Goal: Obtain resource: Obtain resource

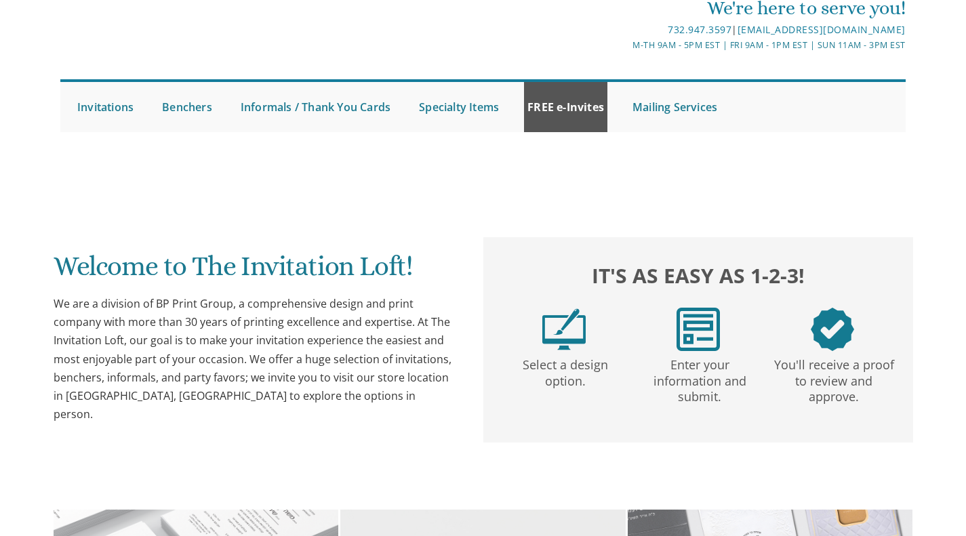
scroll to position [71, 0]
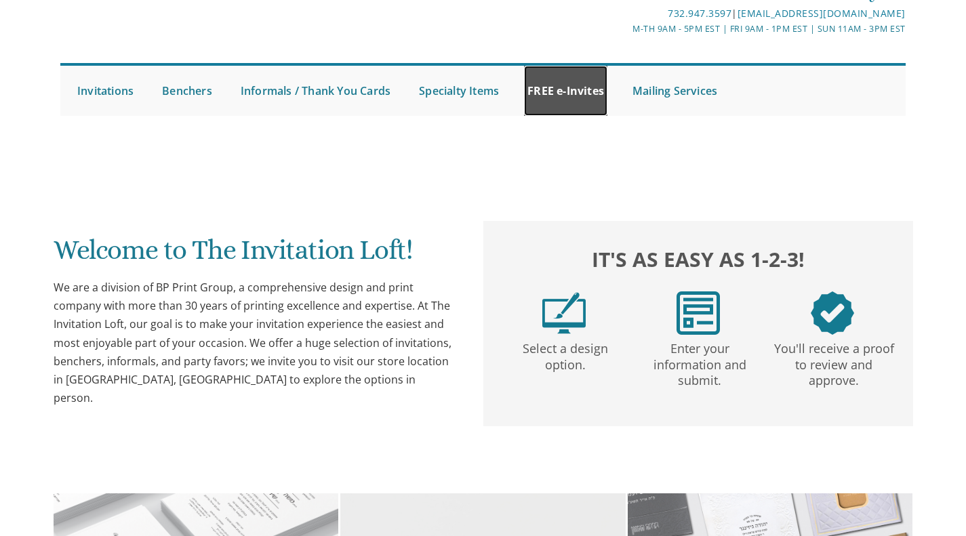
click at [563, 98] on link "FREE e-Invites" at bounding box center [565, 91] width 83 height 50
drag, startPoint x: 571, startPoint y: 81, endPoint x: 567, endPoint y: 129, distance: 49.0
click at [571, 81] on link "FREE e-Invites" at bounding box center [565, 91] width 83 height 50
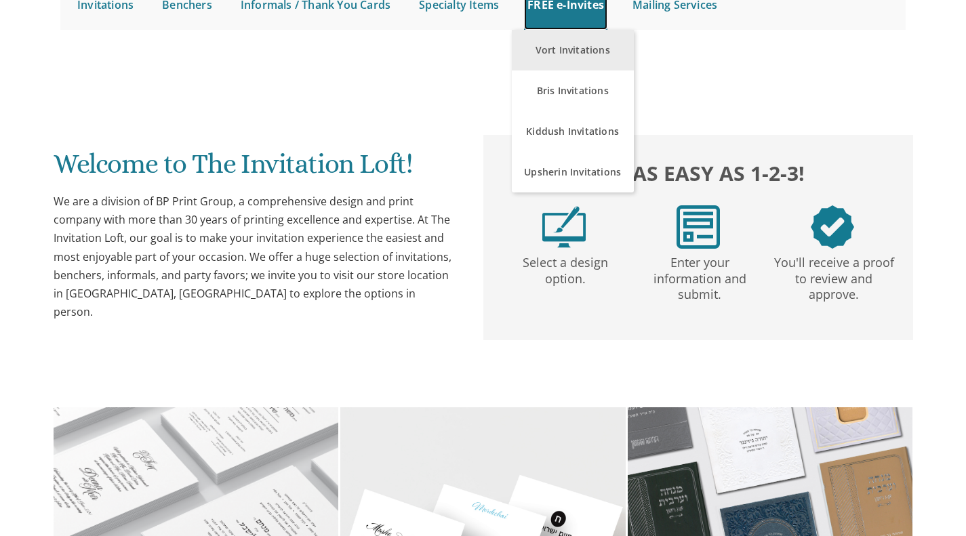
scroll to position [167, 0]
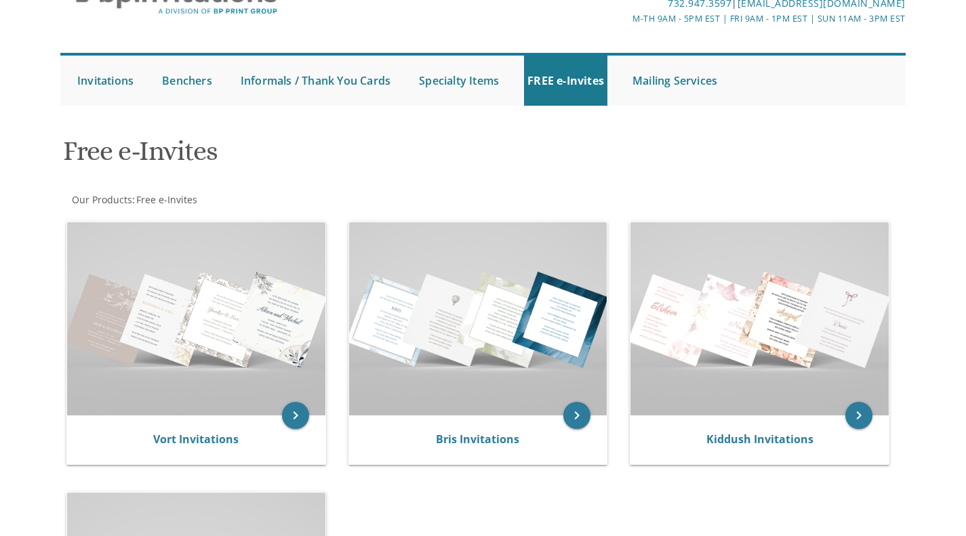
scroll to position [82, 0]
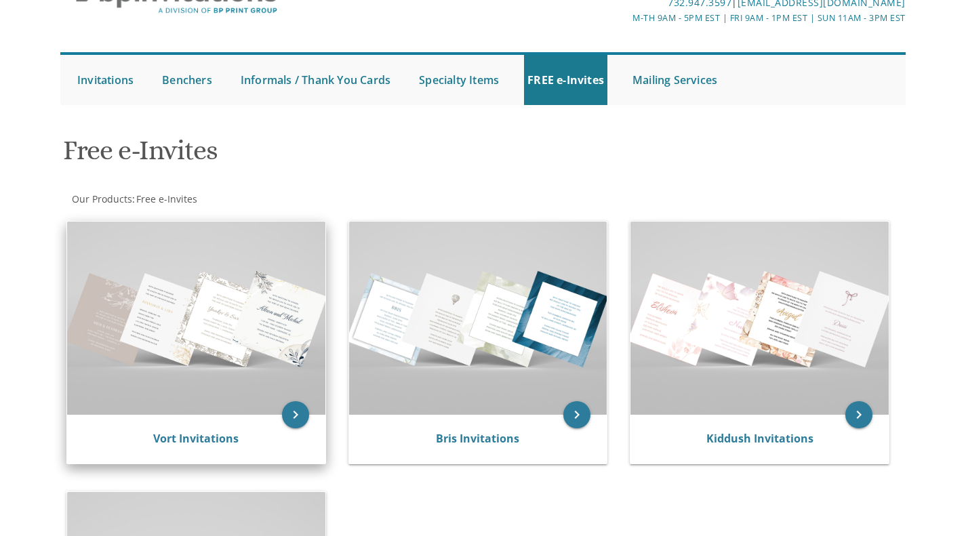
click at [271, 334] on img at bounding box center [196, 318] width 258 height 193
click at [287, 413] on icon "keyboard_arrow_right" at bounding box center [295, 414] width 27 height 27
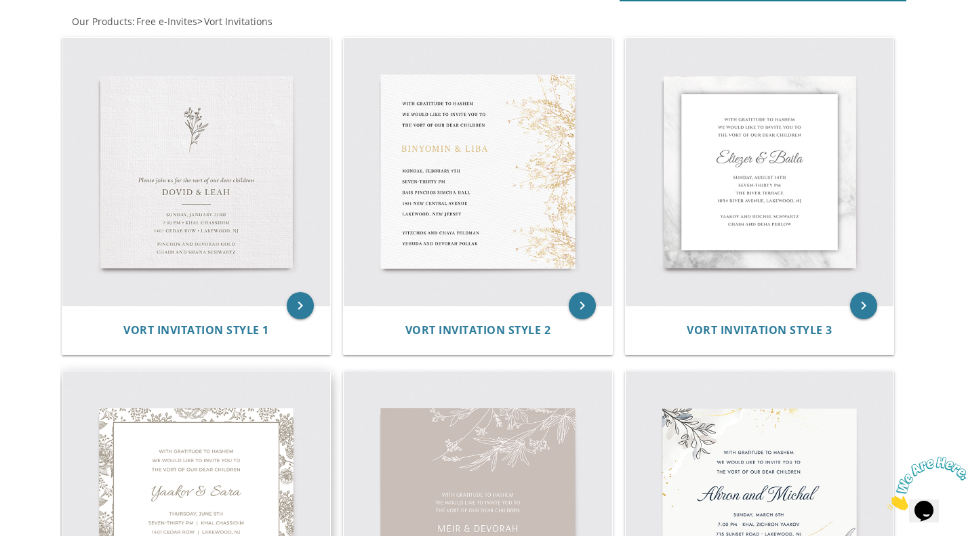
scroll to position [262, 0]
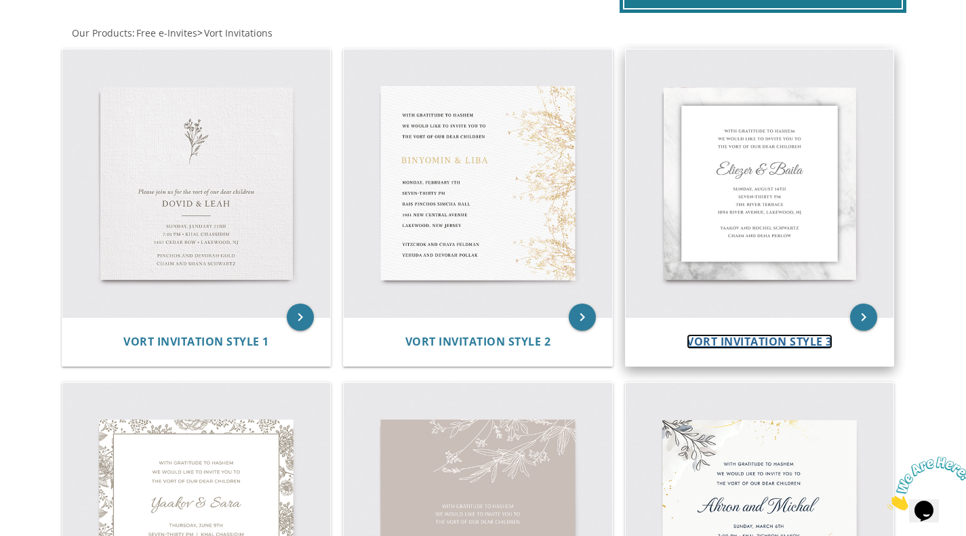
click at [711, 341] on span "Vort Invitation Style 3" at bounding box center [760, 341] width 146 height 15
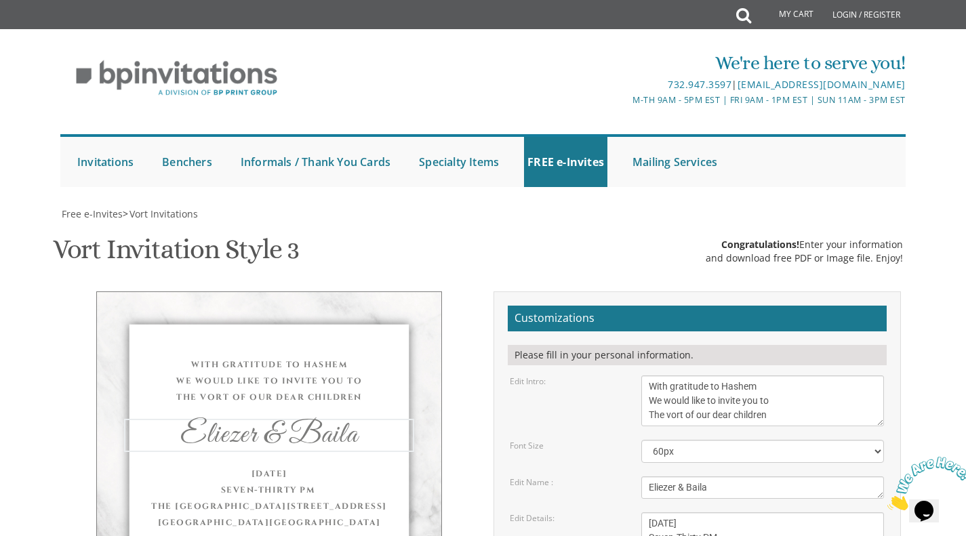
drag, startPoint x: 782, startPoint y: 365, endPoint x: 630, endPoint y: 359, distance: 152.0
click at [630, 477] on div "Edit Name : Eliezer & Baila" at bounding box center [697, 488] width 395 height 22
type textarea "Avrohom Yaakov & Shoshana"
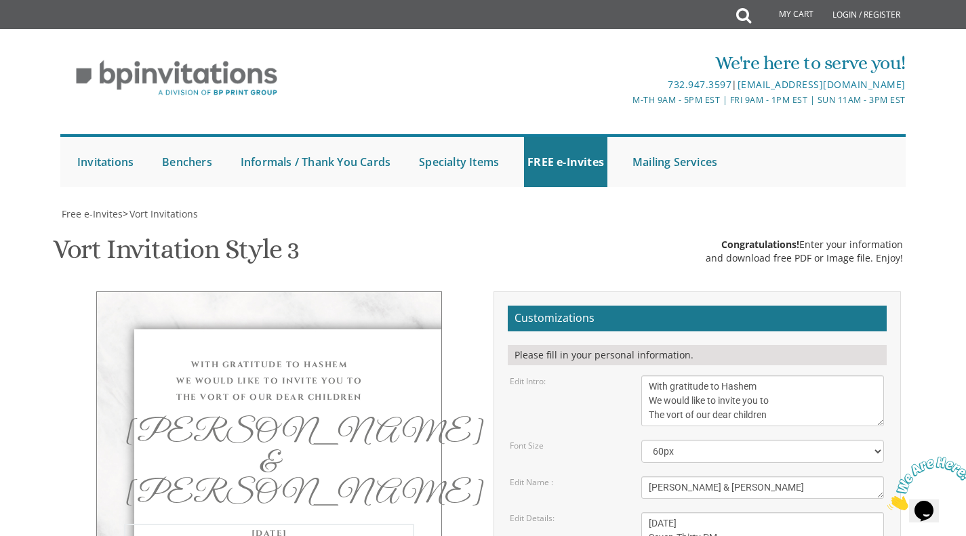
click at [697, 512] on textarea "Wednesday, June 8th Seven-Thirty PM The River Terrace 1094 River Avenue, Lakewo…" at bounding box center [762, 544] width 243 height 65
drag, startPoint x: 679, startPoint y: 401, endPoint x: 625, endPoint y: 404, distance: 54.3
click at [625, 512] on div "Edit Details: Wednesday, June 8th Seven-Thirty PM The River Terrace 1094 River …" at bounding box center [697, 544] width 395 height 65
click at [618, 512] on div "Edit Details: Wednesday, June 8th Seven-Thirty PM The River Terrace 1094 River …" at bounding box center [697, 544] width 395 height 65
drag, startPoint x: 686, startPoint y: 399, endPoint x: 729, endPoint y: 399, distance: 42.7
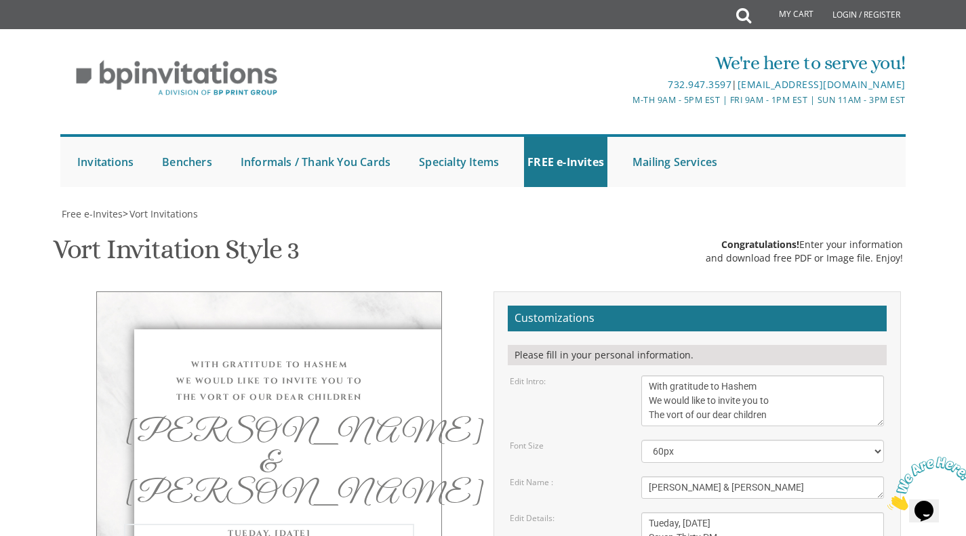
click at [729, 512] on textarea "Wednesday, June 8th Seven-Thirty PM The River Terrace 1094 River Avenue, Lakewo…" at bounding box center [762, 544] width 243 height 65
drag, startPoint x: 734, startPoint y: 413, endPoint x: 670, endPoint y: 406, distance: 64.1
click at [670, 512] on textarea "Wednesday, June 8th Seven-Thirty PM The River Terrace 1094 River Avenue, Lakewo…" at bounding box center [762, 544] width 243 height 65
click at [750, 512] on textarea "Wednesday, June 8th Seven-Thirty PM The River Terrace 1094 River Avenue, Lakewo…" at bounding box center [762, 544] width 243 height 65
drag, startPoint x: 684, startPoint y: 397, endPoint x: 728, endPoint y: 401, distance: 44.3
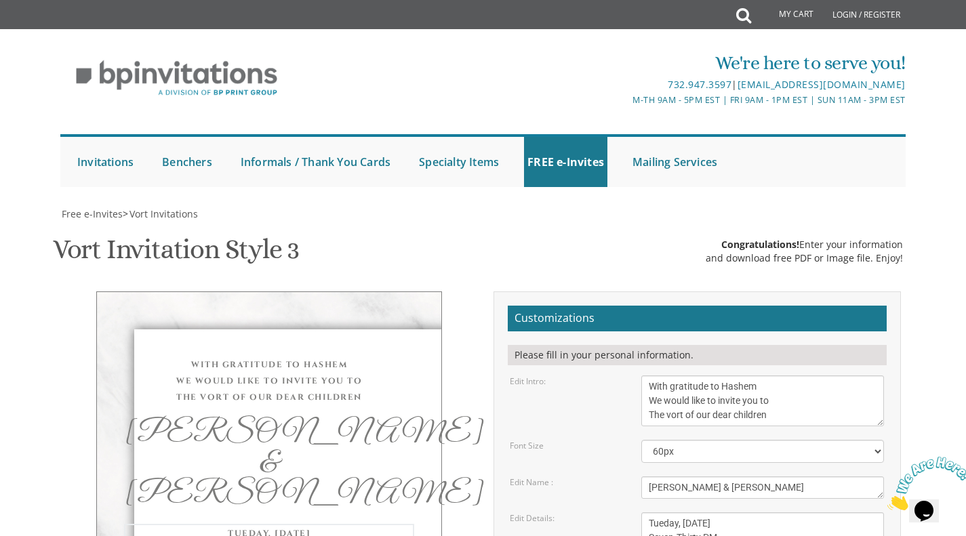
click at [728, 512] on textarea "Wednesday, June 8th Seven-Thirty PM The River Terrace 1094 River Avenue, Lakewo…" at bounding box center [762, 544] width 243 height 65
click at [733, 512] on textarea "Wednesday, June 8th Seven-Thirty PM The River Terrace 1094 River Avenue, Lakewo…" at bounding box center [762, 544] width 243 height 65
drag, startPoint x: 647, startPoint y: 425, endPoint x: 729, endPoint y: 435, distance: 82.0
click at [729, 512] on textarea "Wednesday, June 8th Seven-Thirty PM The River Terrace 1094 River Avenue, Lakewo…" at bounding box center [762, 544] width 243 height 65
click at [744, 512] on textarea "Wednesday, June 8th Seven-Thirty PM The River Terrace 1094 River Avenue, Lakewo…" at bounding box center [762, 544] width 243 height 65
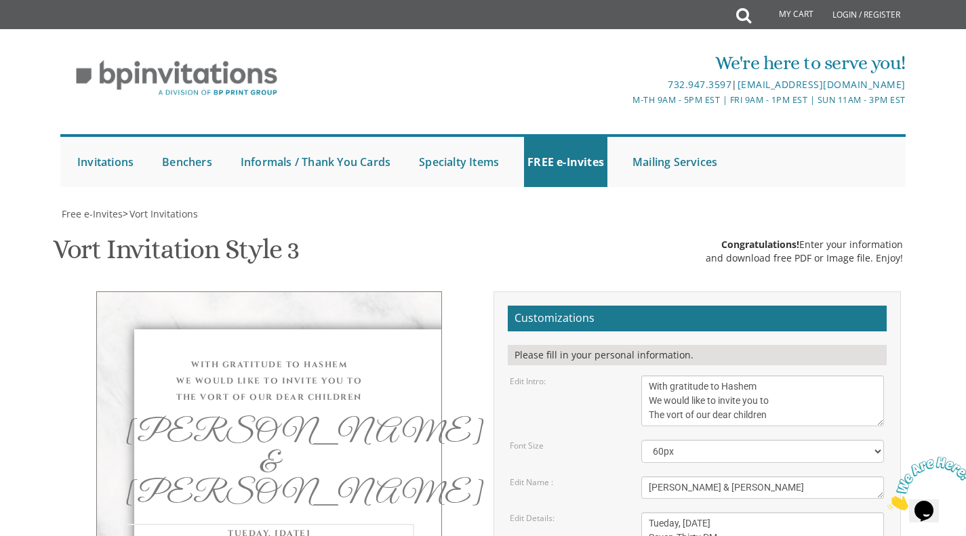
click at [733, 512] on textarea "Wednesday, June 8th Seven-Thirty PM The River Terrace 1094 River Avenue, Lakewo…" at bounding box center [762, 544] width 243 height 65
drag, startPoint x: 649, startPoint y: 440, endPoint x: 724, endPoint y: 440, distance: 74.6
click at [724, 512] on textarea "Wednesday, June 8th Seven-Thirty PM The River Terrace 1094 River Avenue, Lakewo…" at bounding box center [762, 544] width 243 height 65
type textarea "Tueday, September 8th Seven-Thirty PM Shaagas Ayeh 975 West Cross St, Lakewood,…"
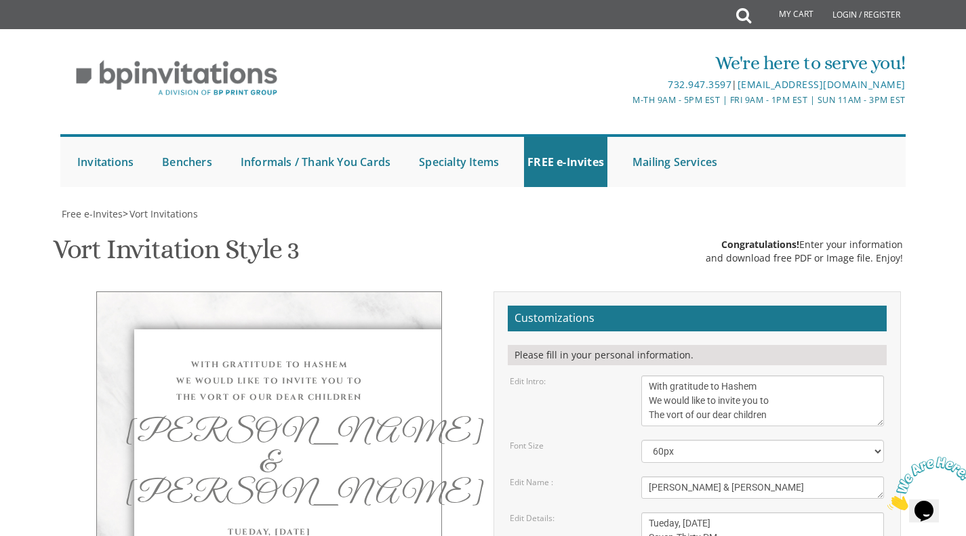
drag, startPoint x: 651, startPoint y: 479, endPoint x: 742, endPoint y: 481, distance: 90.8
drag, startPoint x: 675, startPoint y: 445, endPoint x: 631, endPoint y: 445, distance: 43.4
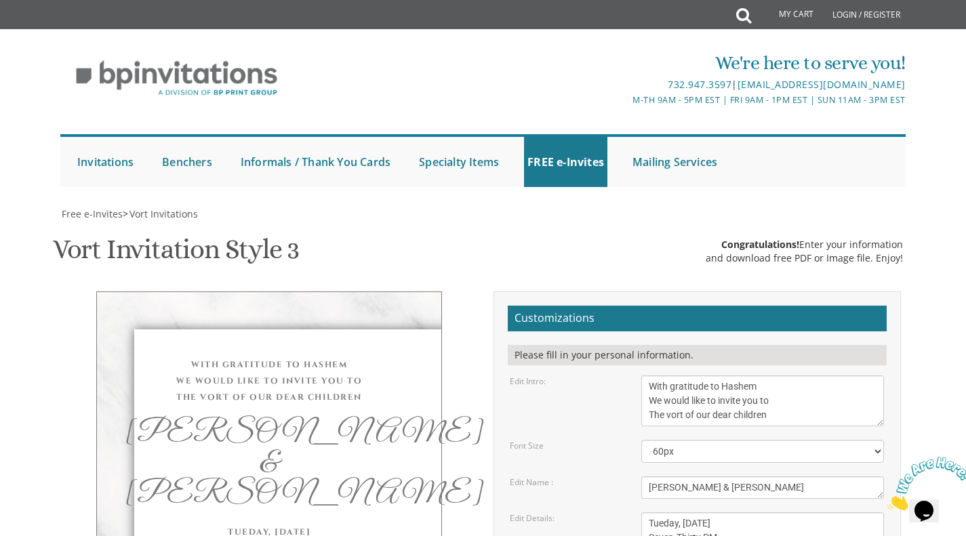
type textarea "Binyomin and Chaya Sara Auerbach Nocham and Rena Friedman"
click at [670, 477] on textarea "Eliezer & Baila" at bounding box center [762, 488] width 243 height 22
click at [676, 477] on textarea "Eliezer & Baila" at bounding box center [762, 488] width 243 height 22
type textarea "Avraham Yaakov & Shoshana"
click at [773, 512] on textarea "Wednesday, June 8th Seven-Thirty PM The River Terrace 1094 River Avenue, Lakewo…" at bounding box center [762, 544] width 243 height 65
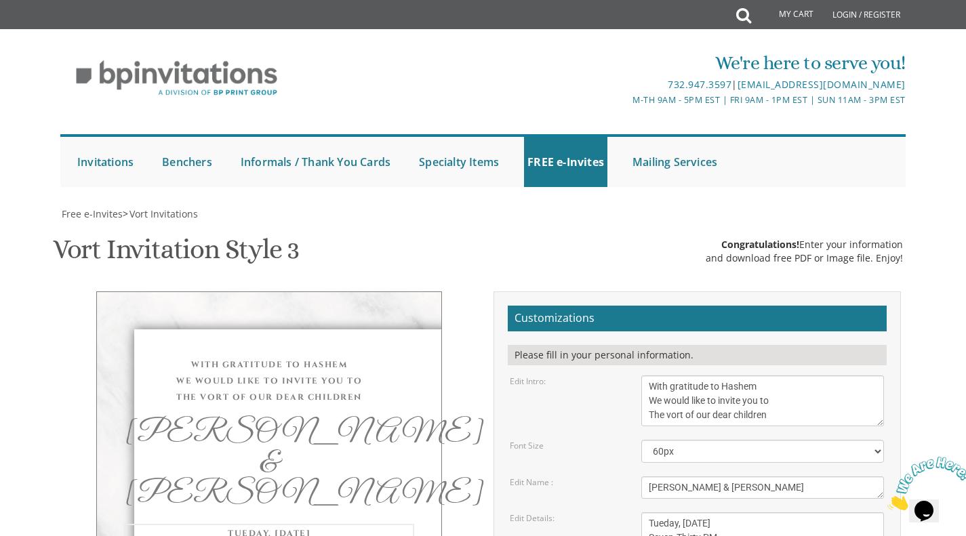
drag, startPoint x: 709, startPoint y: 447, endPoint x: 770, endPoint y: 443, distance: 61.2
type textarea "Binyomin and Chaya Sara Auerbach Nochum and Tzippy Schaum"
click at [801, 512] on textarea "Wednesday, June 8th Seven-Thirty PM The River Terrace 1094 River Avenue, Lakewo…" at bounding box center [762, 544] width 243 height 65
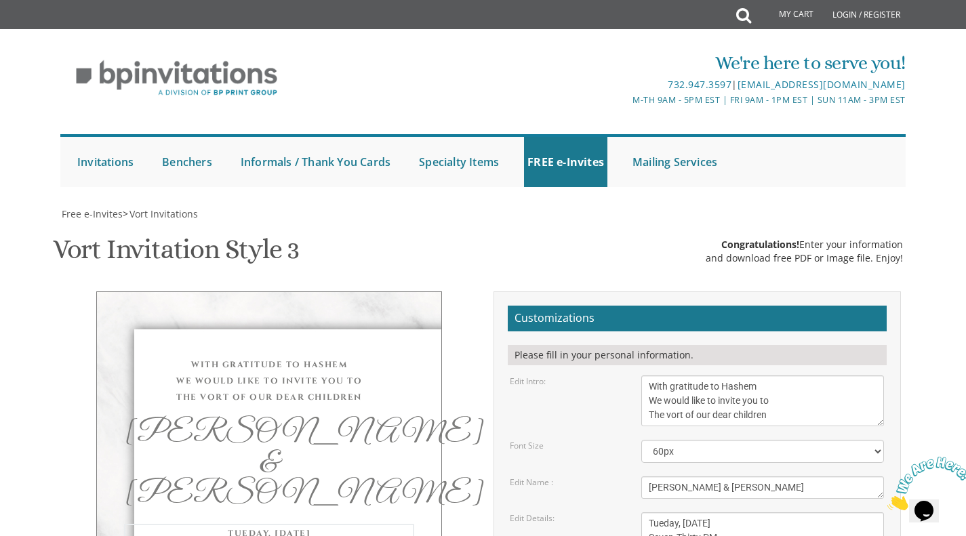
scroll to position [249, 0]
type input "aba@rdnj.net"
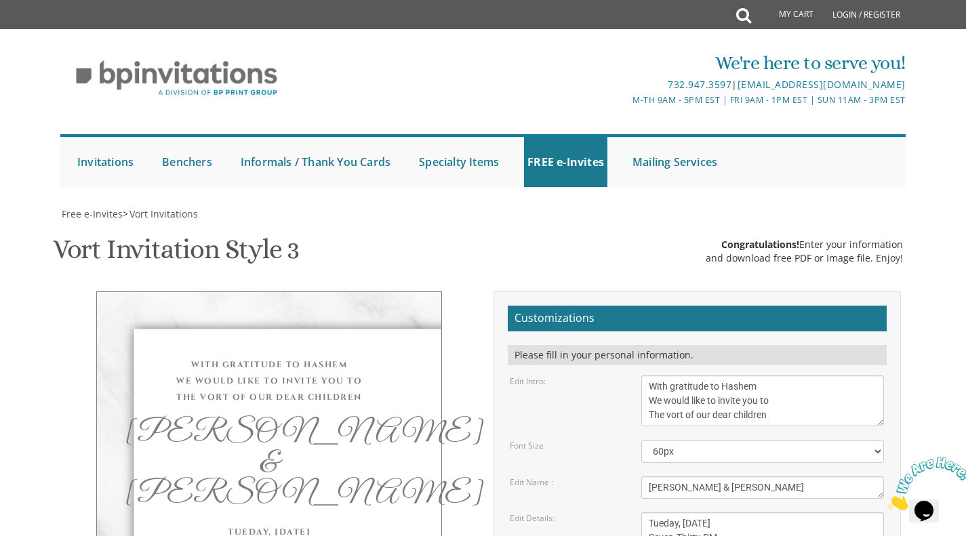
click at [158, 216] on span "Vort Invitations" at bounding box center [163, 213] width 68 height 13
click at [106, 215] on span "Free e-Invites" at bounding box center [92, 213] width 61 height 13
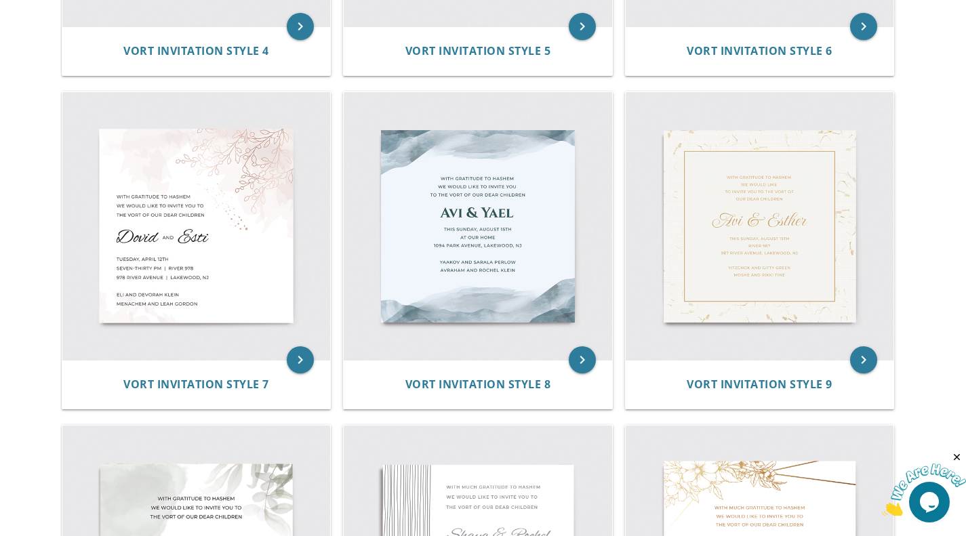
scroll to position [887, 0]
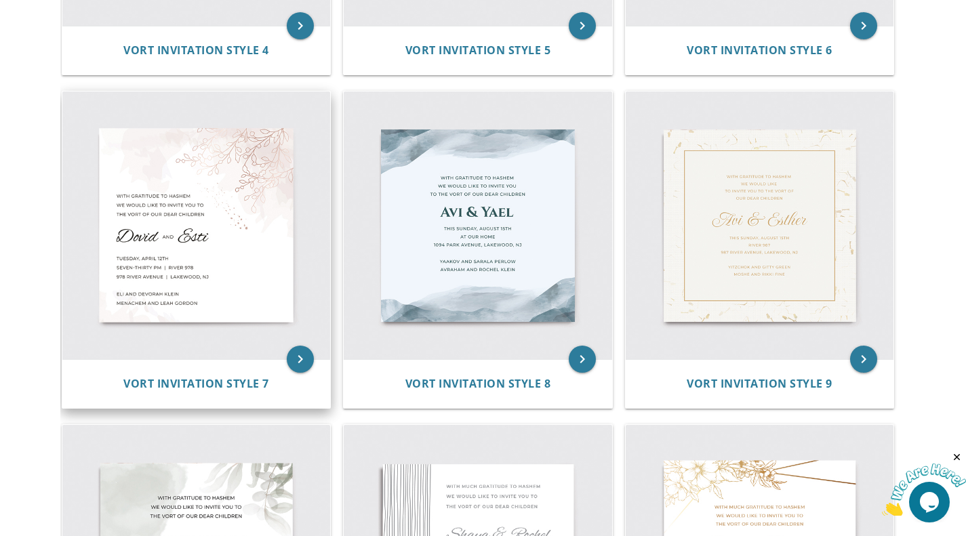
click at [218, 241] on img at bounding box center [196, 226] width 268 height 268
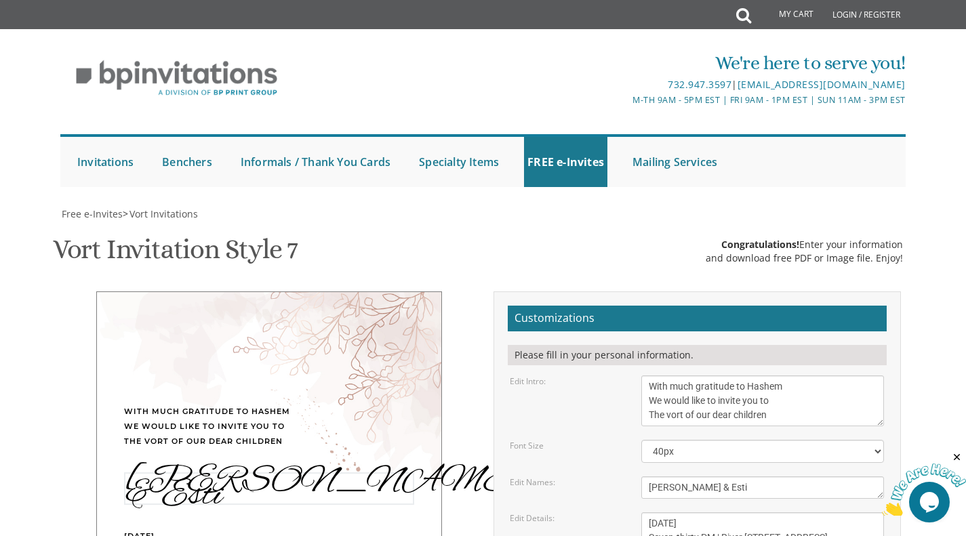
drag, startPoint x: 746, startPoint y: 376, endPoint x: 605, endPoint y: 368, distance: 141.2
click at [605, 477] on div "Edit Names: Dovid & Esti" at bounding box center [697, 488] width 395 height 22
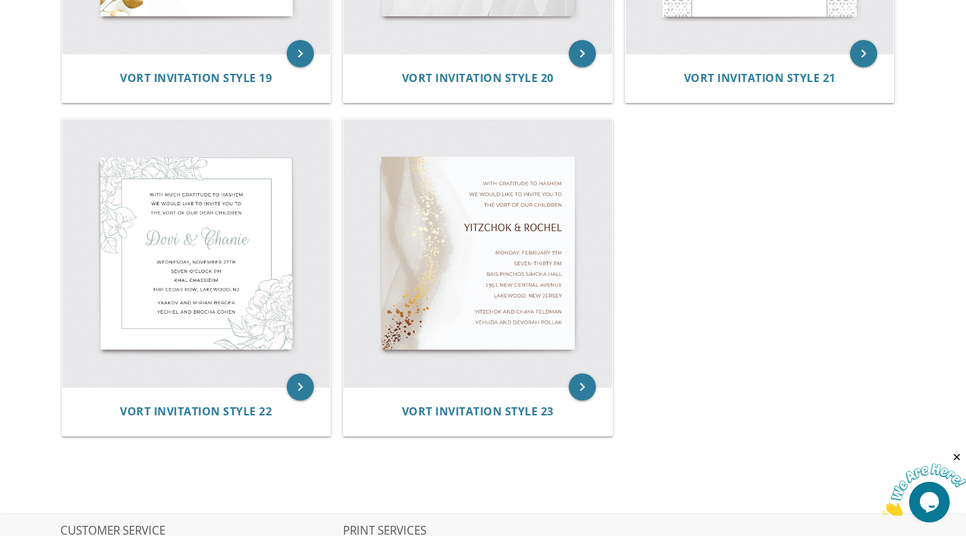
scroll to position [2631, 0]
